Goal: Navigation & Orientation: Find specific page/section

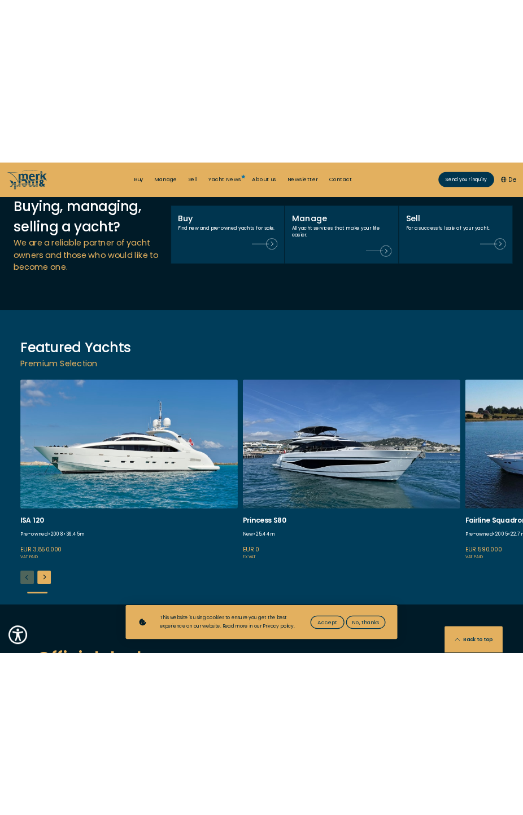
scroll to position [1580, 0]
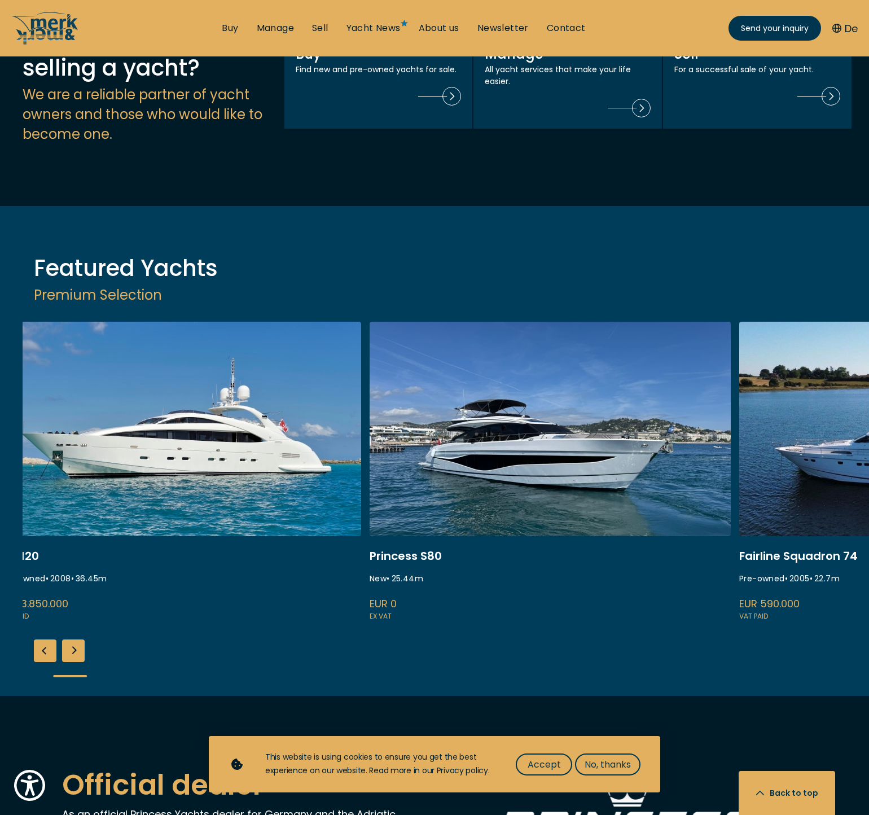
click at [370, 382] on link "princess s80 available" at bounding box center [550, 472] width 361 height 301
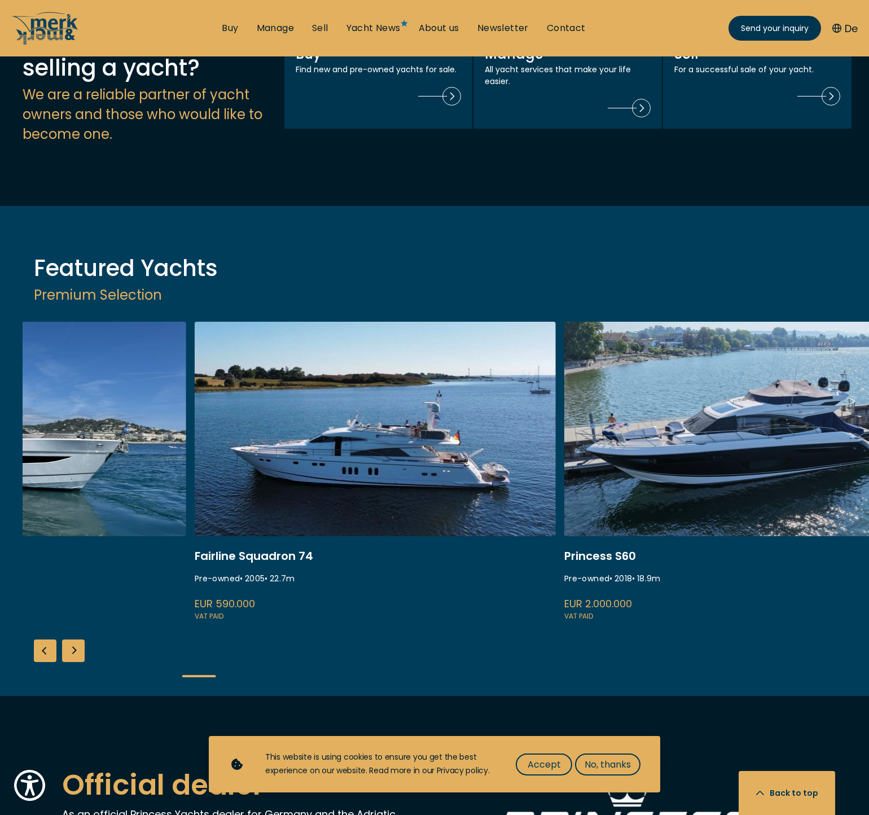
click at [195, 381] on link "fairline squadron 74" at bounding box center [375, 472] width 361 height 301
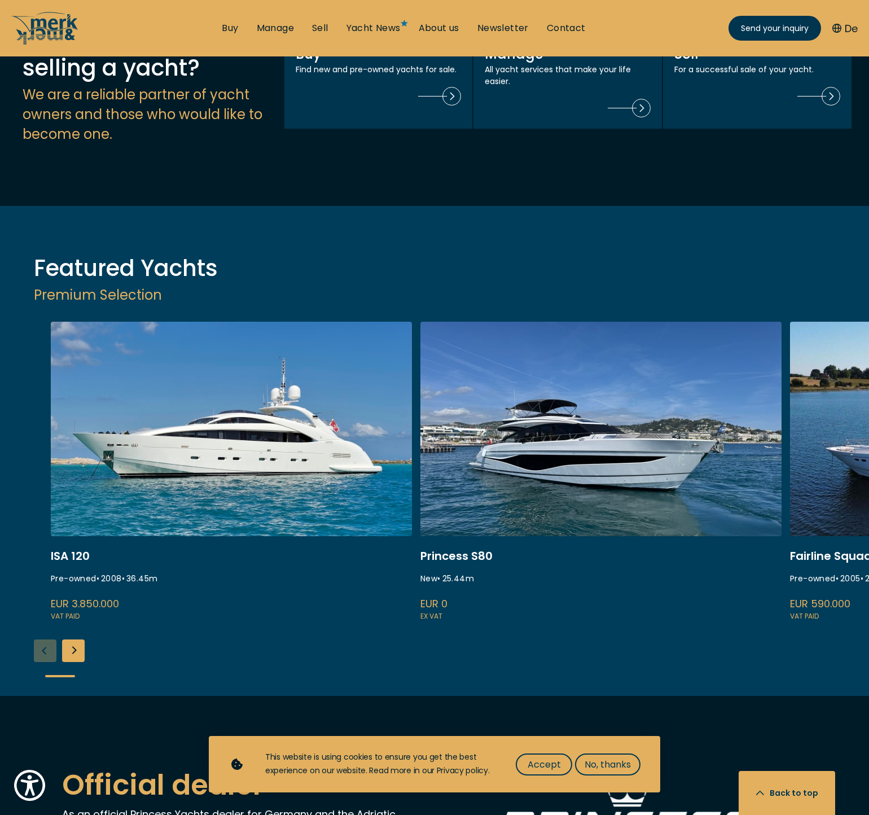
click at [637, 342] on link "princess s80 available" at bounding box center [601, 472] width 361 height 301
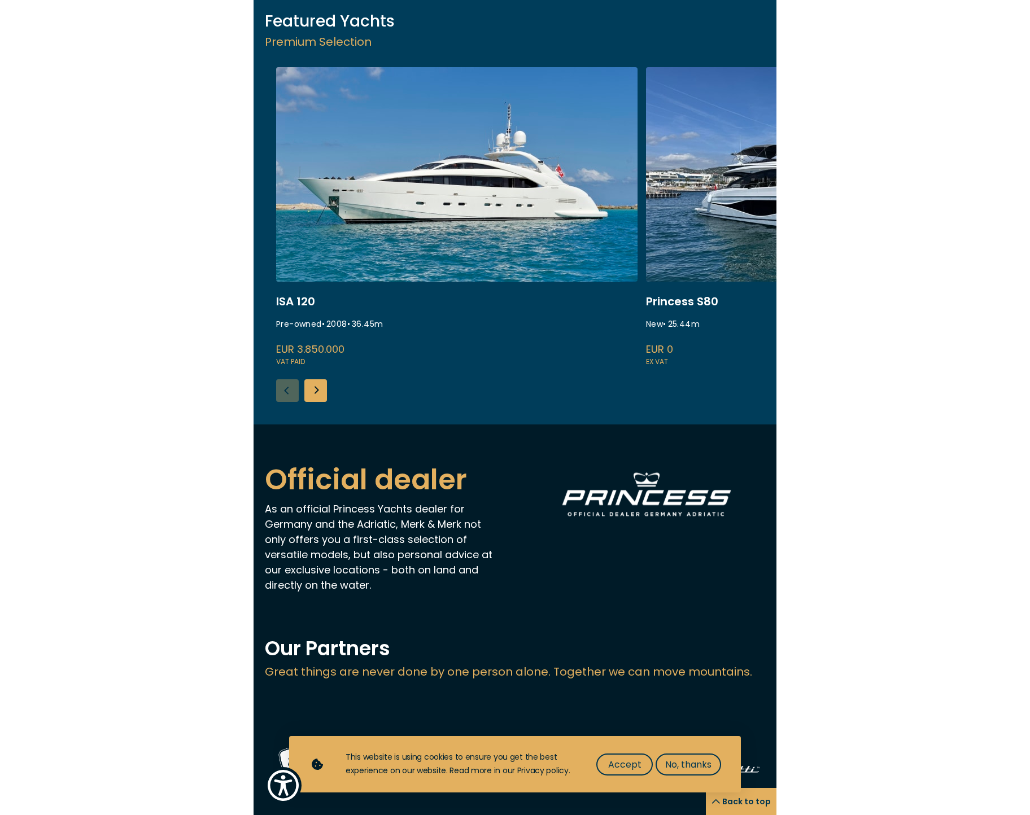
scroll to position [1501, 0]
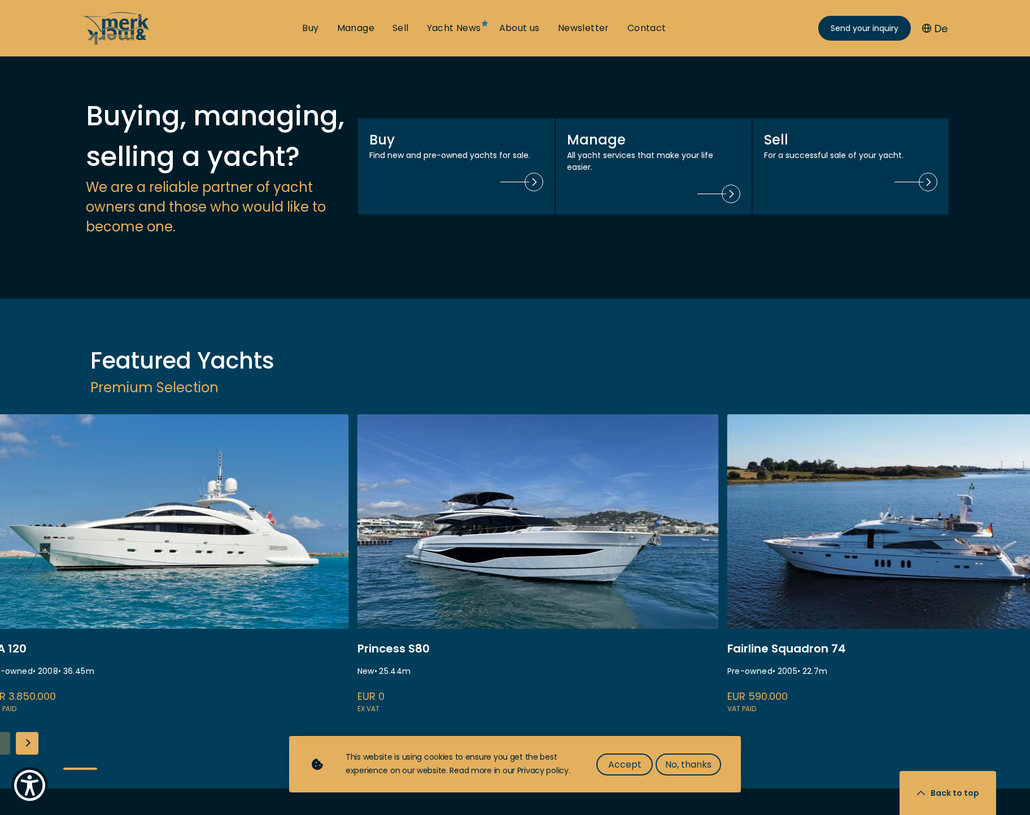
click at [727, 438] on link "fairline squadron 74" at bounding box center [907, 564] width 361 height 301
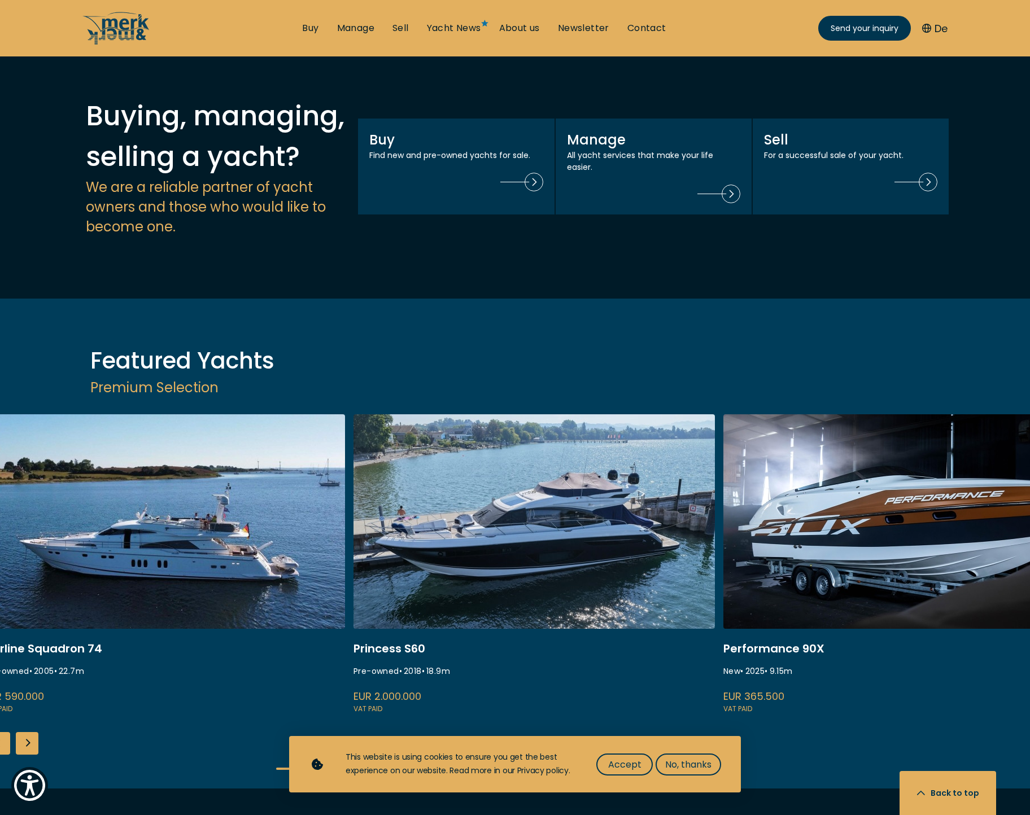
click at [81, 452] on link "fairline squadron 74" at bounding box center [164, 564] width 361 height 301
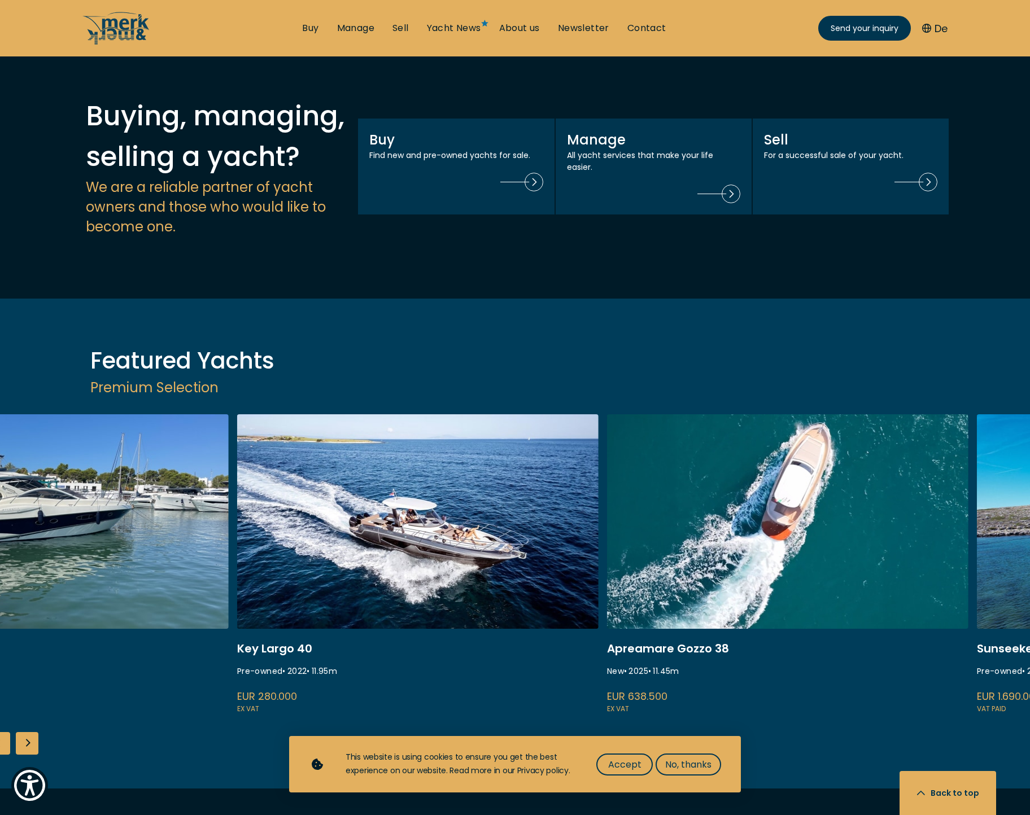
click at [607, 414] on link "gozzo 38 cabin" at bounding box center [787, 564] width 361 height 301
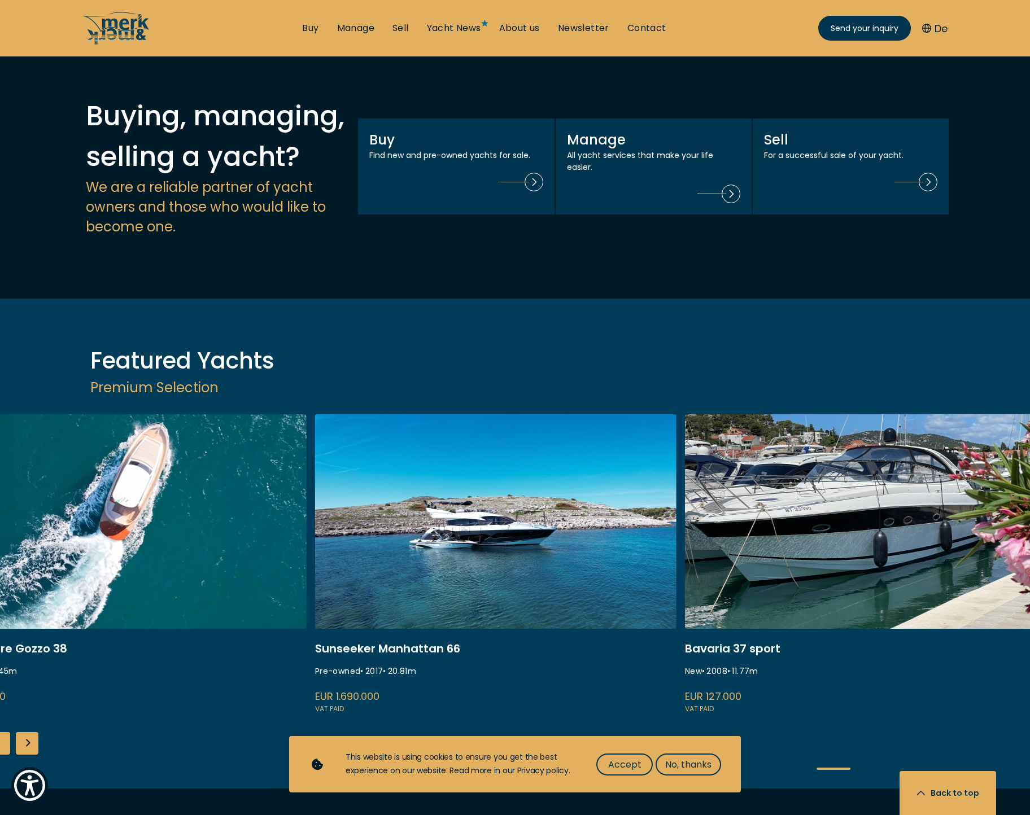
click at [315, 418] on link "ekstase" at bounding box center [495, 564] width 361 height 301
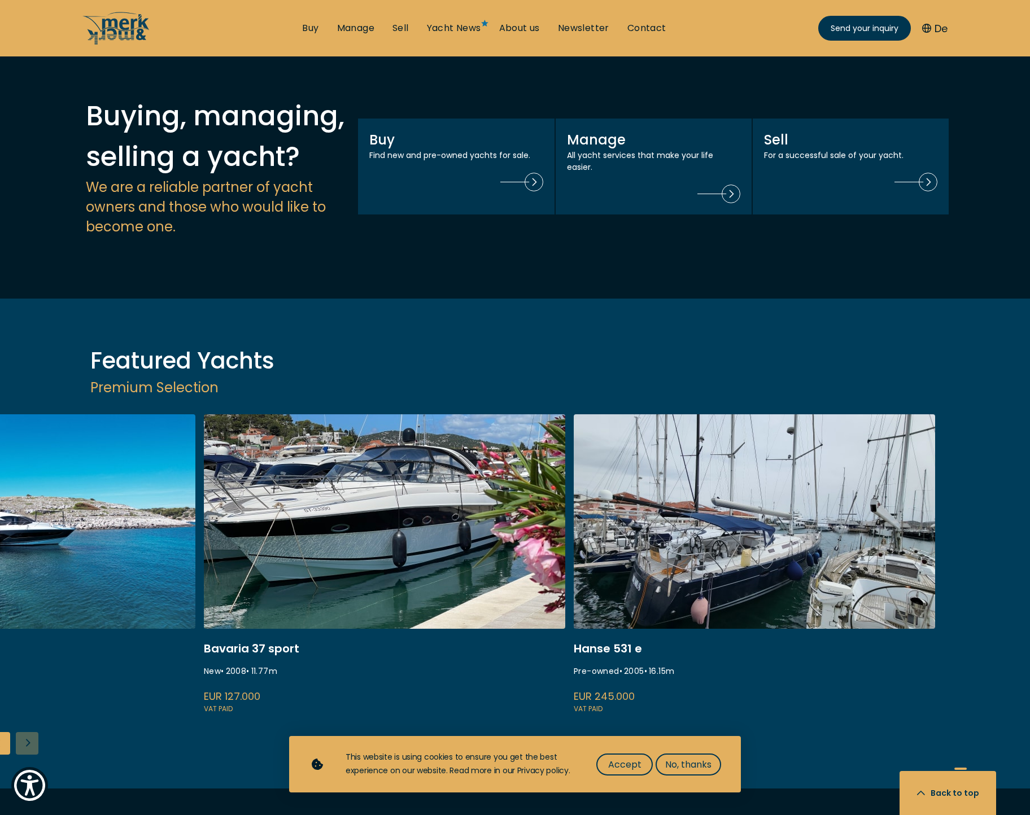
click at [346, 414] on link "marco polo bavaria 37" at bounding box center [384, 564] width 361 height 301
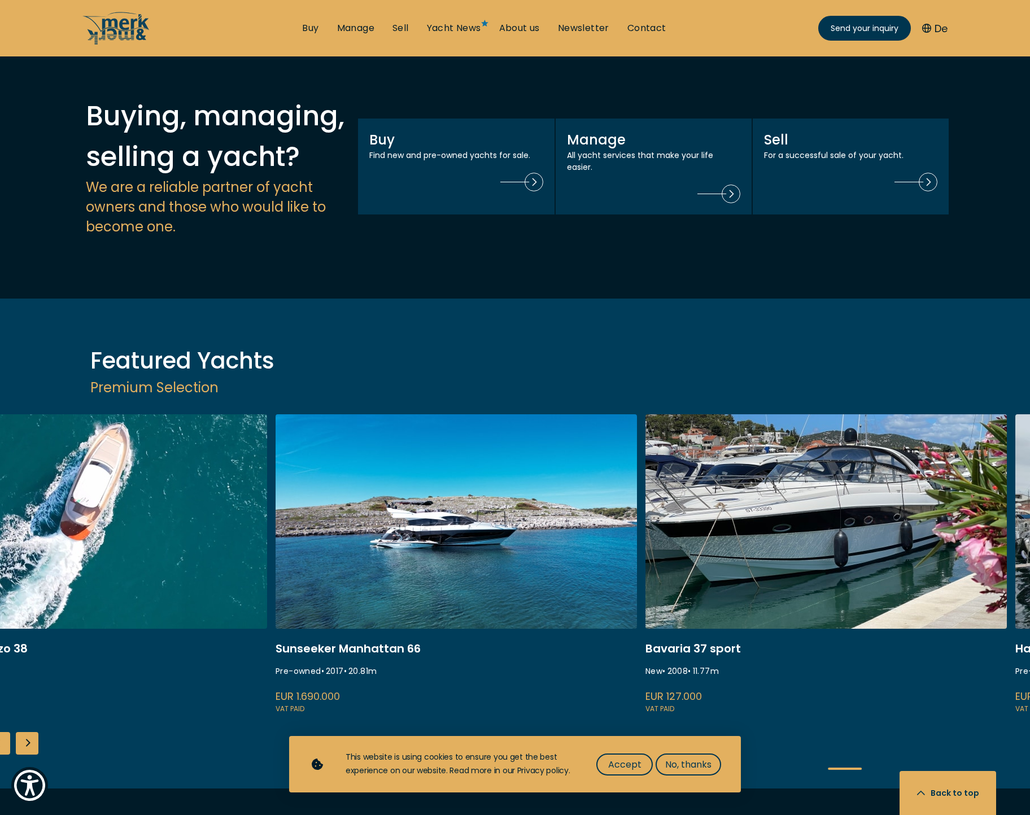
click at [809, 414] on link "marco polo bavaria 37" at bounding box center [825, 564] width 361 height 301
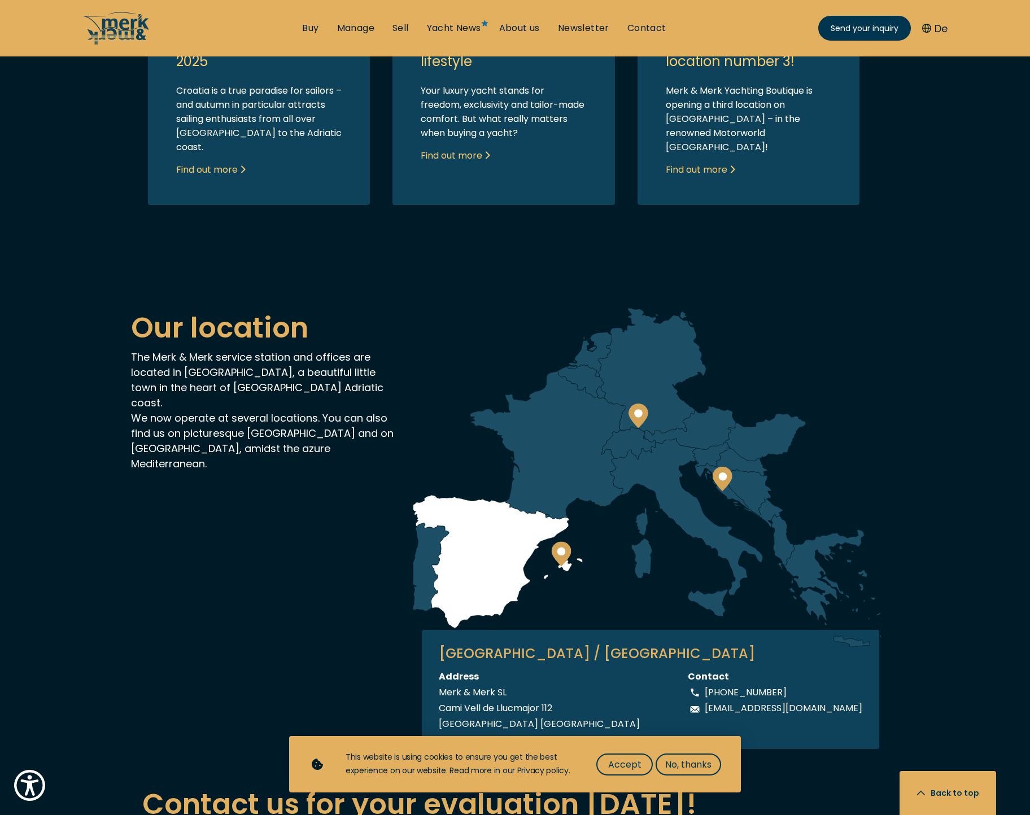
scroll to position [3138, 0]
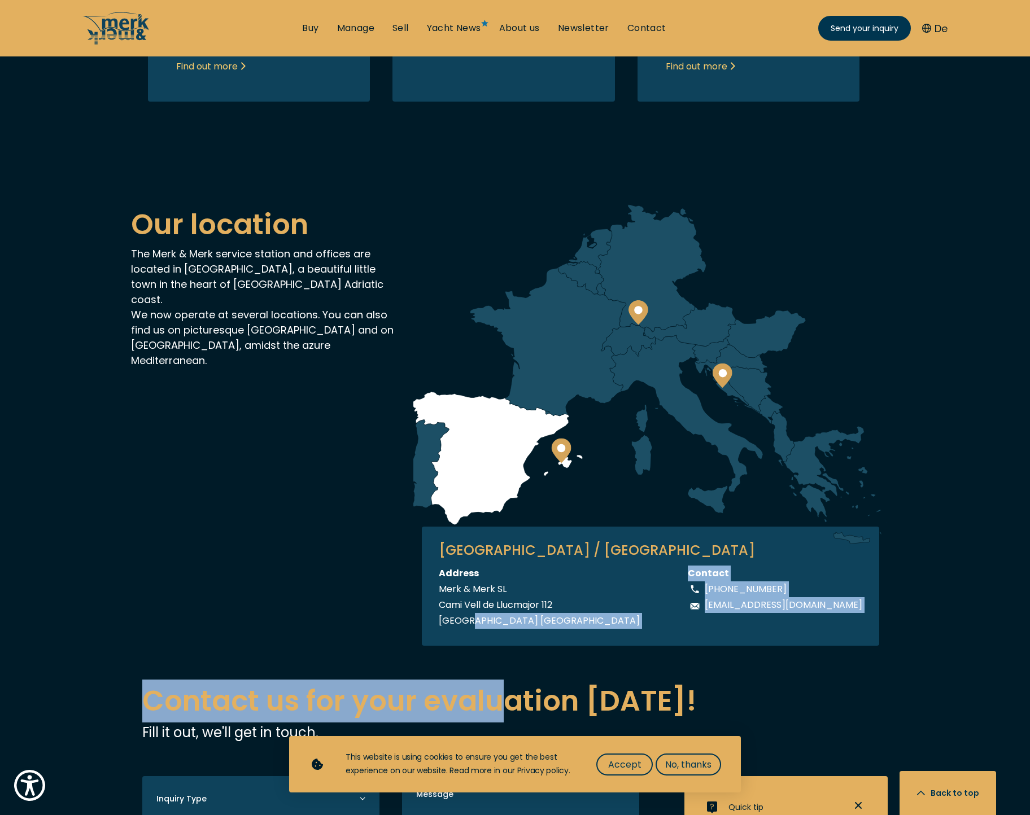
drag, startPoint x: 517, startPoint y: 525, endPoint x: 452, endPoint y: 525, distance: 65.5
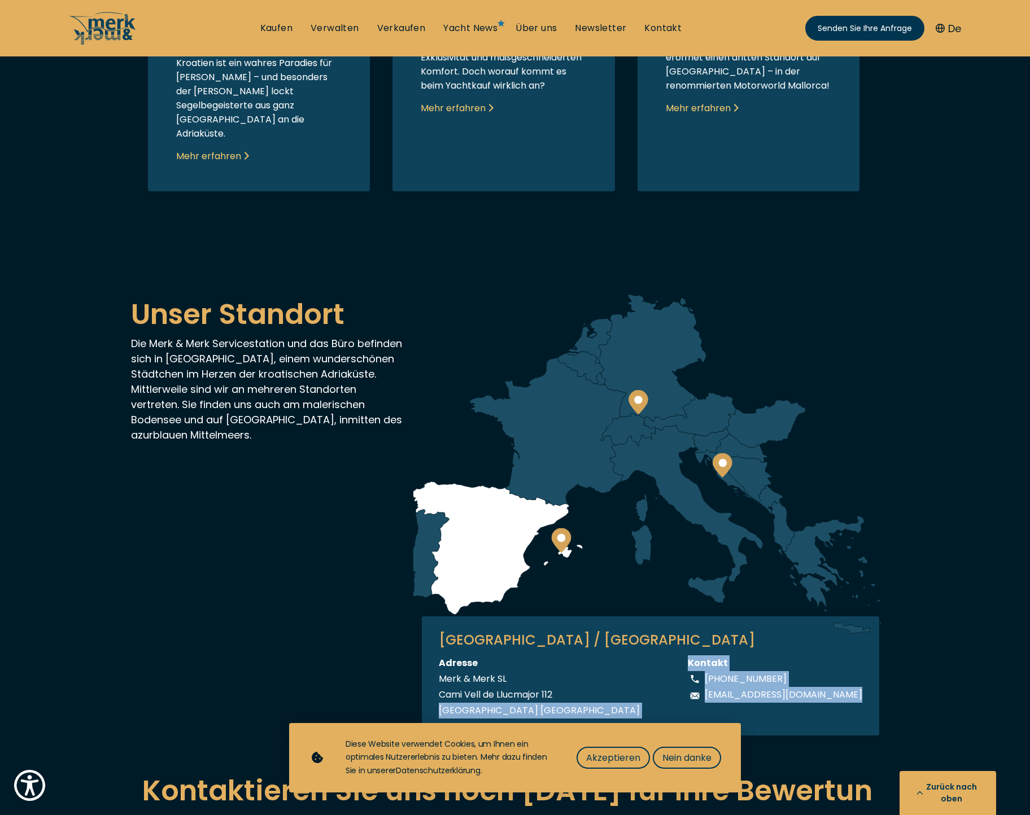
scroll to position [3165, 0]
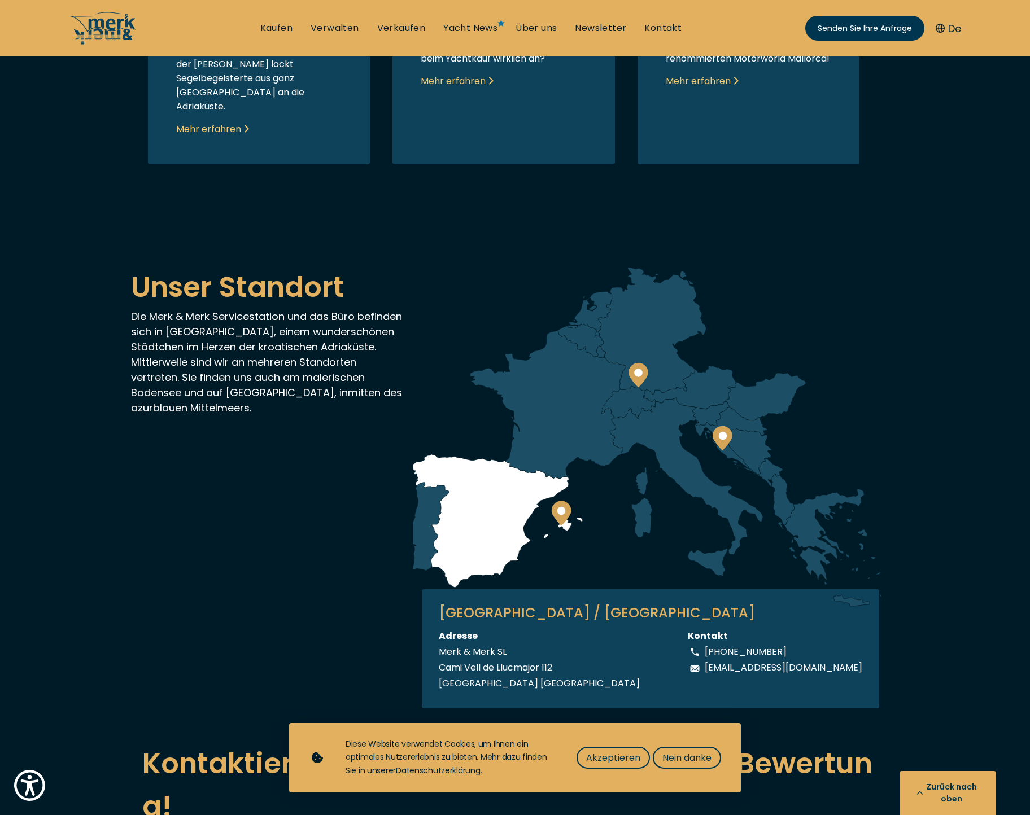
drag, startPoint x: 1025, startPoint y: 482, endPoint x: 532, endPoint y: 224, distance: 556.7
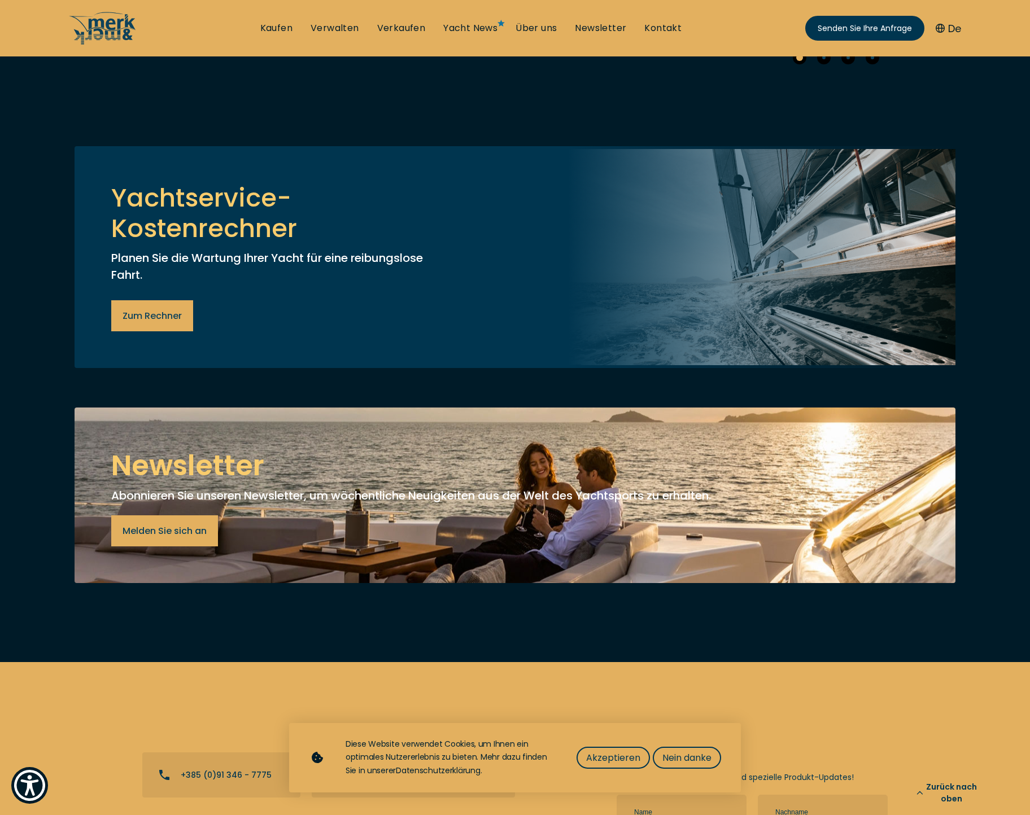
scroll to position [4649, 0]
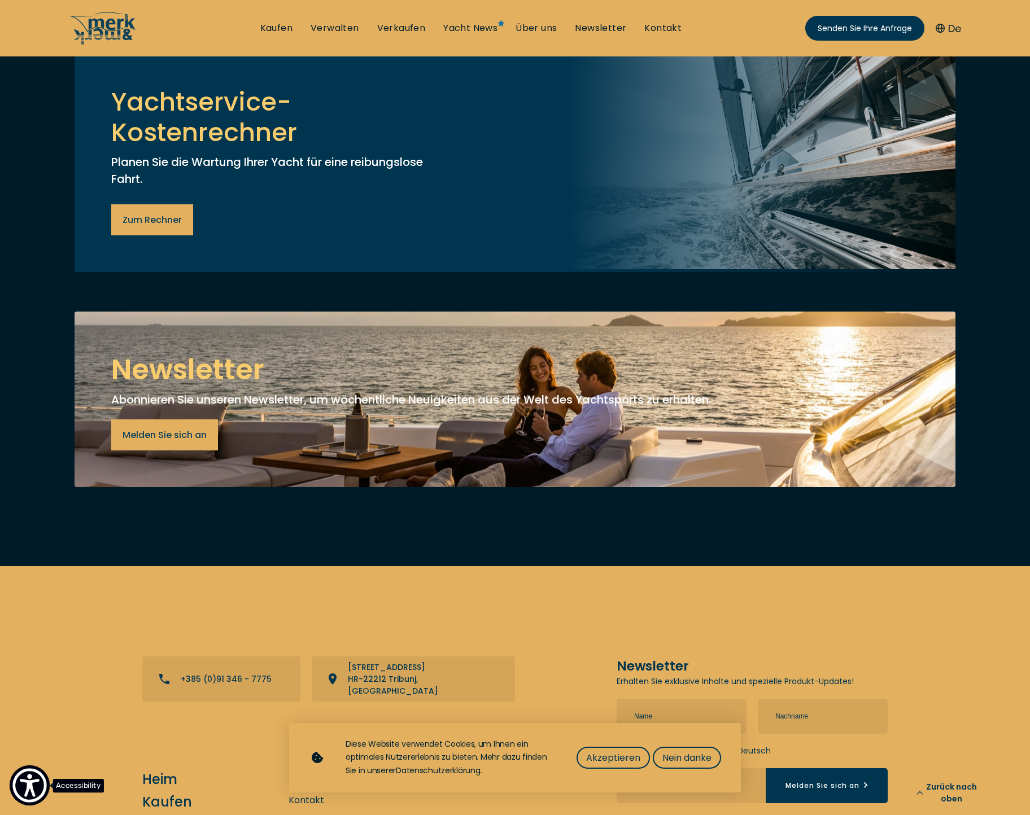
click at [25, 779] on img "Show Accessibility Preferences" at bounding box center [29, 785] width 34 height 34
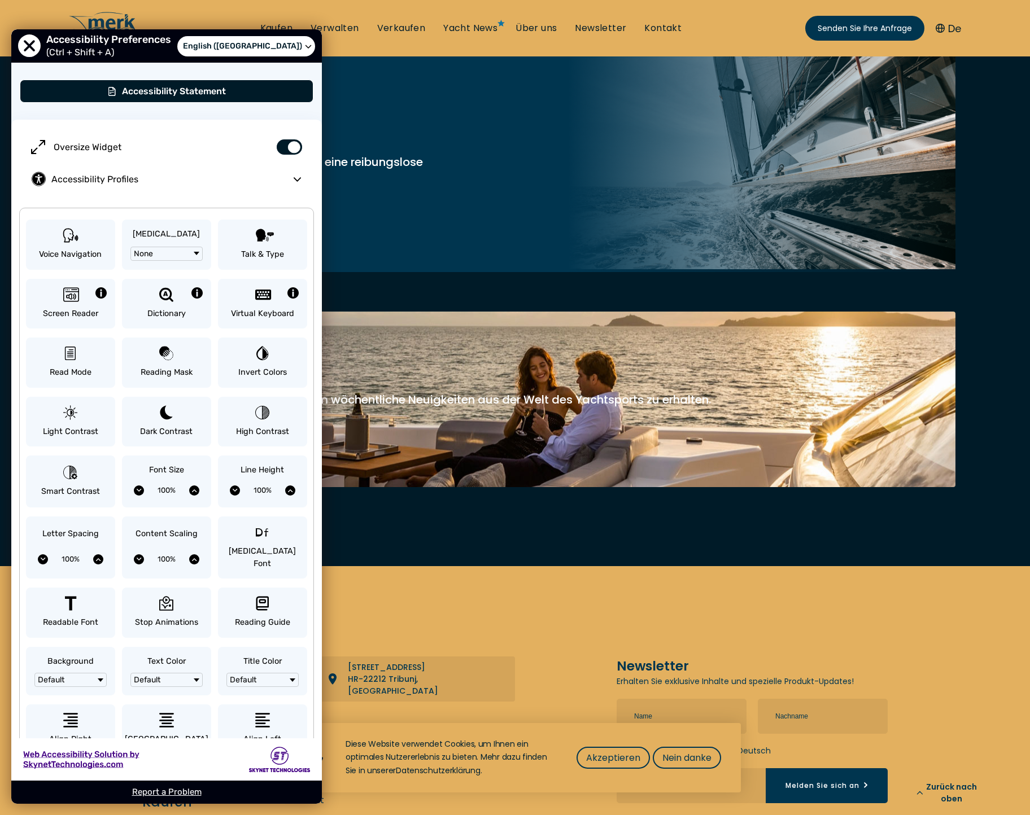
click at [288, 146] on span "User Preferences" at bounding box center [289, 146] width 25 height 15
click at [288, 146] on input "Oversize Widget" at bounding box center [285, 141] width 40 height 20
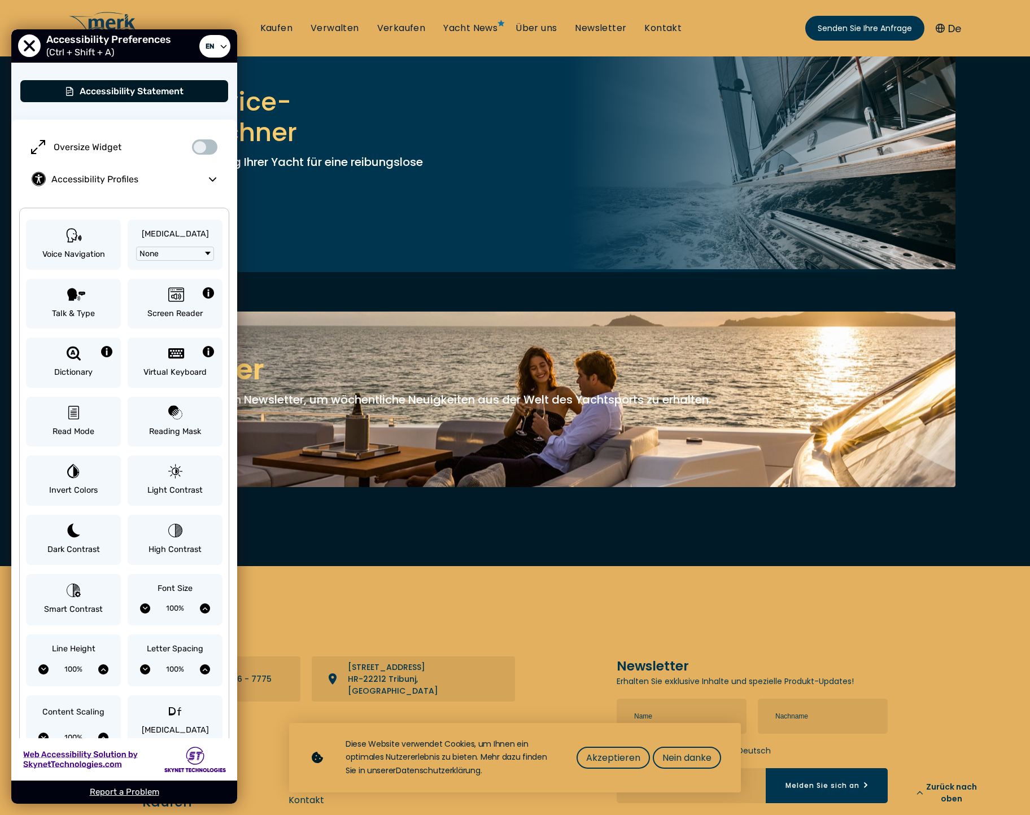
click at [199, 143] on span "User Preferences" at bounding box center [204, 146] width 25 height 15
click at [199, 143] on input "Oversize Widget" at bounding box center [201, 141] width 40 height 20
checkbox input "true"
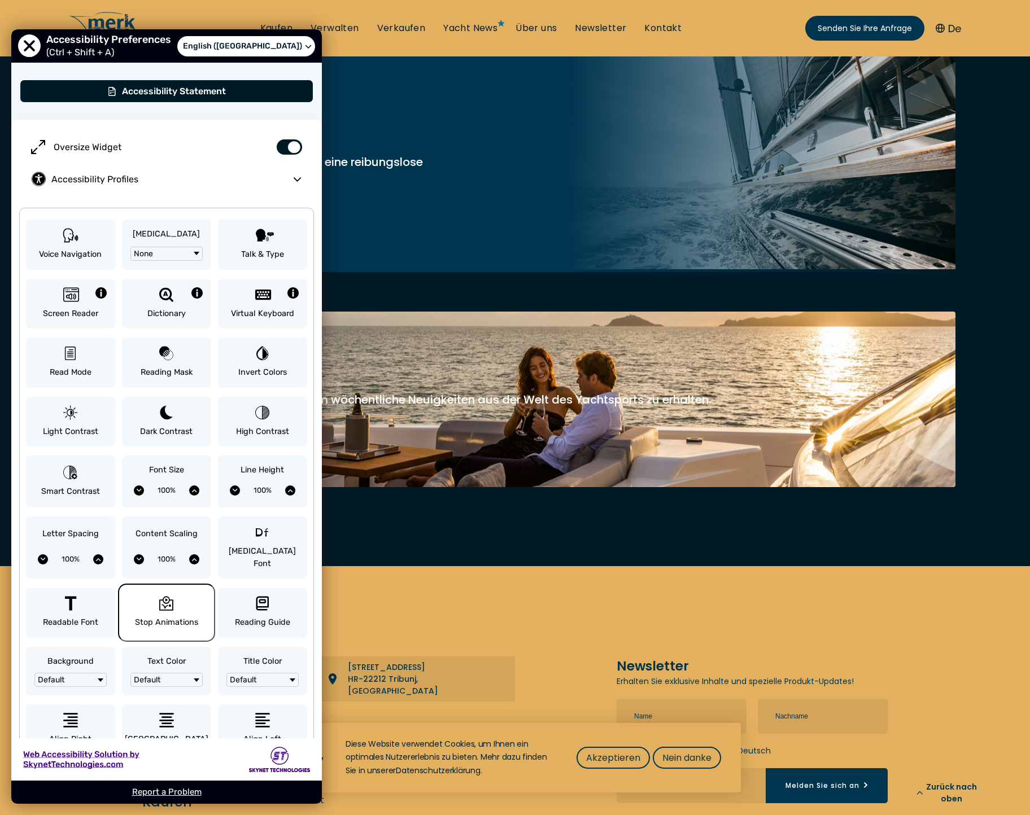
click at [148, 592] on button "Stop Animations" at bounding box center [166, 613] width 89 height 50
click at [146, 592] on button "Stop Animations" at bounding box center [166, 613] width 89 height 50
click at [420, 49] on nav "Kaufen Verwalten Verkaufen Yacht News Über uns Newsletter Kontakt Senden Sie Ih…" at bounding box center [515, 28] width 1030 height 56
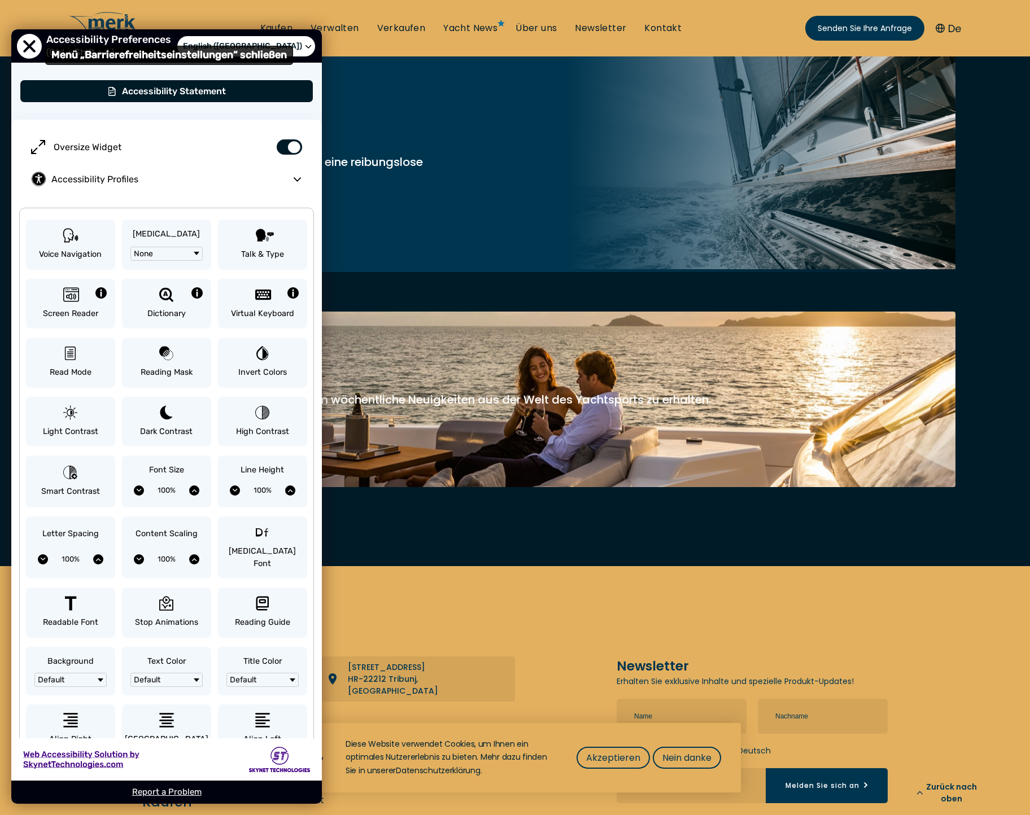
click at [33, 41] on span "Close Accessibility Preferences Menu" at bounding box center [29, 46] width 25 height 25
